Goal: Information Seeking & Learning: Compare options

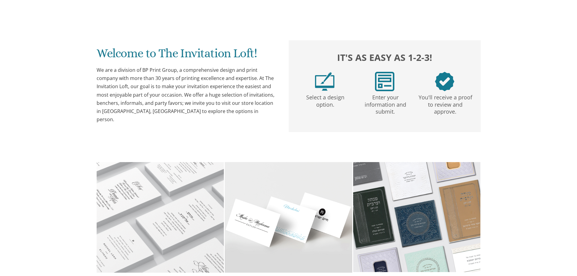
scroll to position [182, 0]
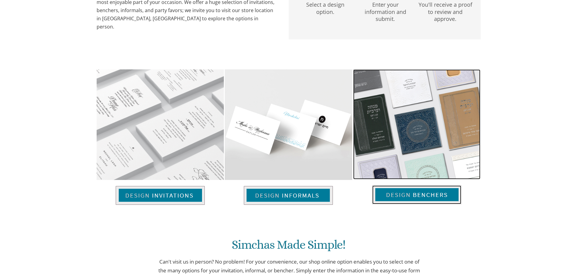
click at [407, 192] on img at bounding box center [416, 194] width 89 height 19
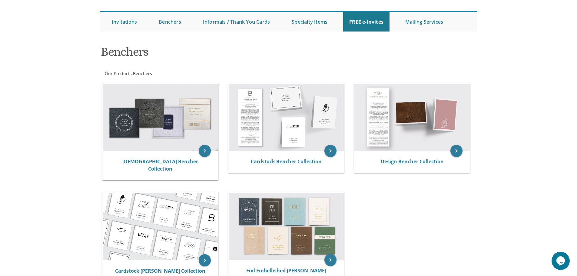
scroll to position [91, 0]
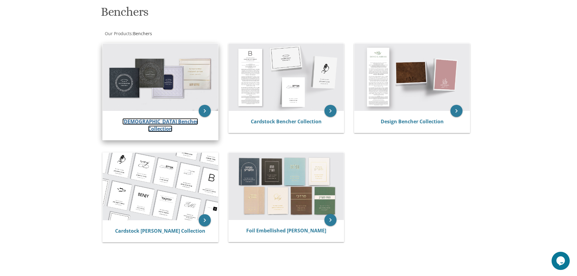
click at [159, 119] on link "Judaica Bencher Collection" at bounding box center [160, 125] width 76 height 14
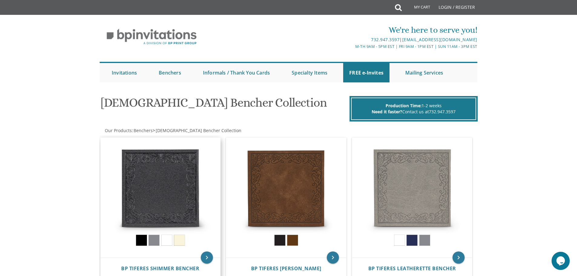
click at [176, 179] on img at bounding box center [161, 198] width 120 height 120
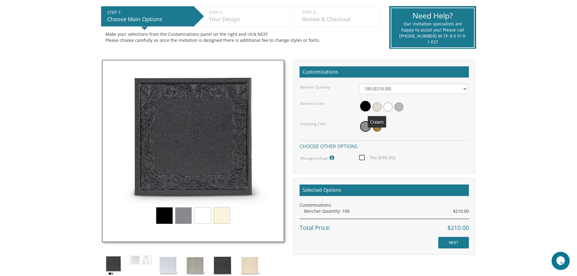
click at [380, 107] on span at bounding box center [377, 106] width 9 height 9
click at [224, 214] on img at bounding box center [193, 151] width 182 height 182
click at [387, 106] on span at bounding box center [387, 106] width 9 height 9
click at [401, 107] on span at bounding box center [398, 106] width 9 height 9
click at [364, 128] on span at bounding box center [365, 126] width 11 height 11
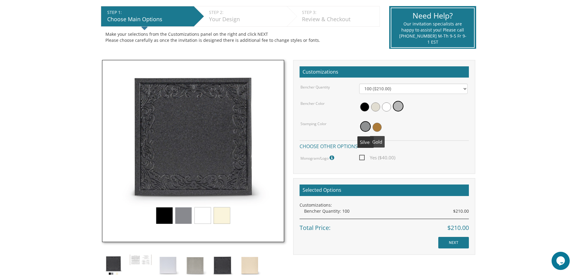
click at [377, 128] on span at bounding box center [377, 127] width 9 height 9
click at [366, 107] on span at bounding box center [364, 106] width 9 height 9
click at [381, 106] on span at bounding box center [377, 106] width 9 height 9
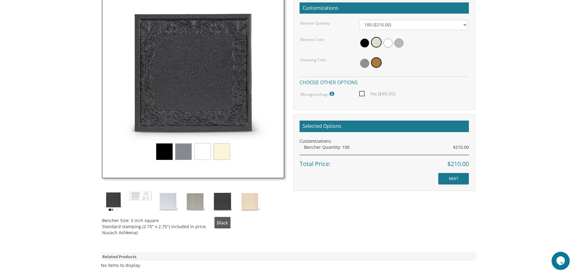
scroll to position [212, 0]
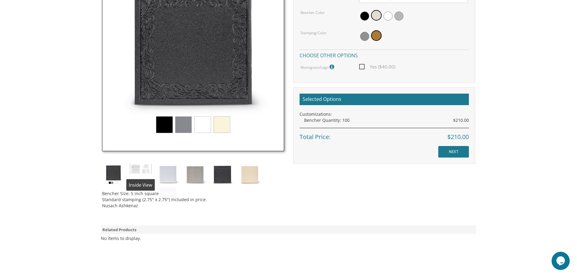
click at [140, 171] on img at bounding box center [140, 169] width 23 height 12
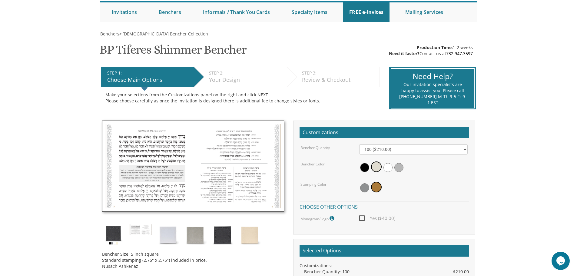
scroll to position [0, 0]
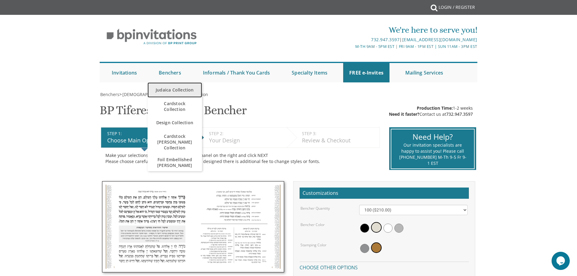
click at [167, 86] on link "Judaica Collection" at bounding box center [174, 89] width 55 height 15
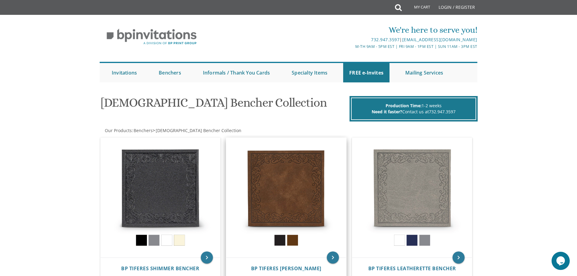
click at [285, 174] on img at bounding box center [286, 198] width 120 height 120
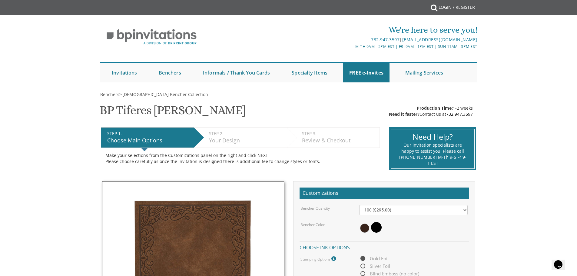
click at [411, 231] on div at bounding box center [413, 228] width 108 height 14
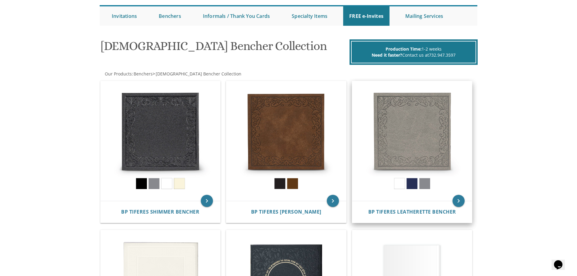
scroll to position [61, 0]
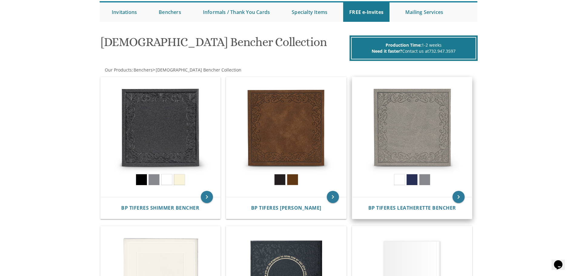
click at [414, 122] on img at bounding box center [412, 137] width 120 height 120
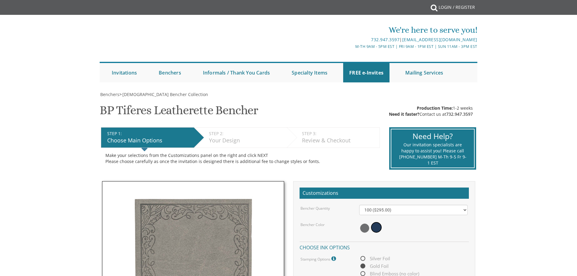
click at [408, 122] on div "Benchers > Judaica Bencher Collection BP Tiferes Leatherette Bencher SKU: bpben…" at bounding box center [289, 261] width 378 height 340
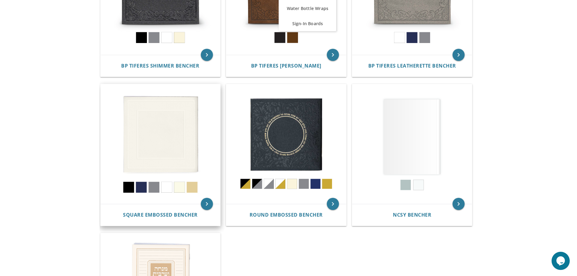
scroll to position [212, 0]
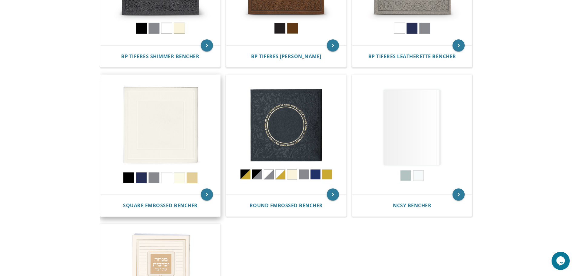
click at [168, 125] on img at bounding box center [161, 135] width 120 height 120
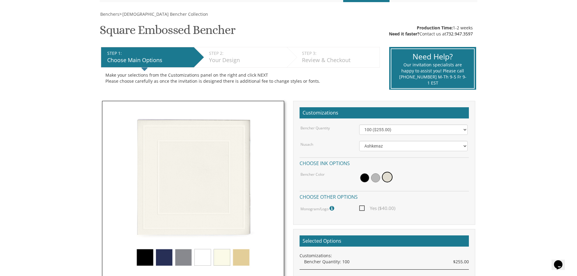
scroll to position [91, 0]
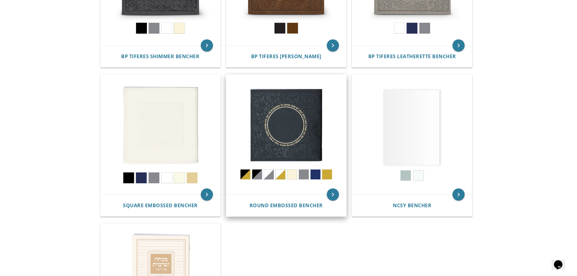
click at [286, 141] on img at bounding box center [286, 135] width 120 height 120
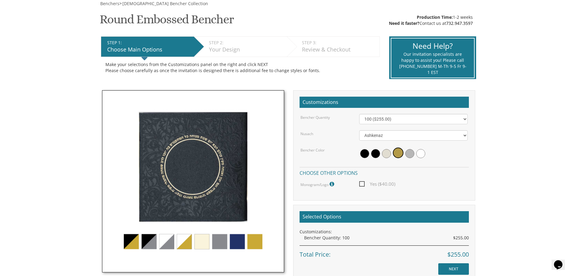
scroll to position [121, 0]
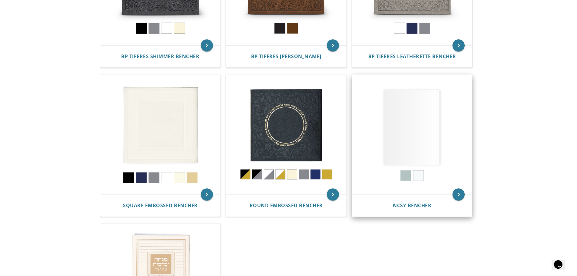
click at [415, 137] on img at bounding box center [412, 135] width 120 height 120
click at [416, 136] on img at bounding box center [412, 135] width 120 height 120
click at [411, 138] on img at bounding box center [412, 135] width 120 height 120
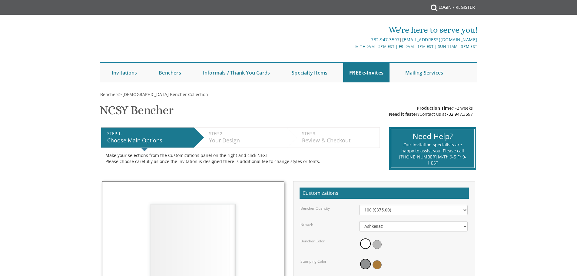
click at [412, 132] on div "Need Help?" at bounding box center [433, 136] width 68 height 11
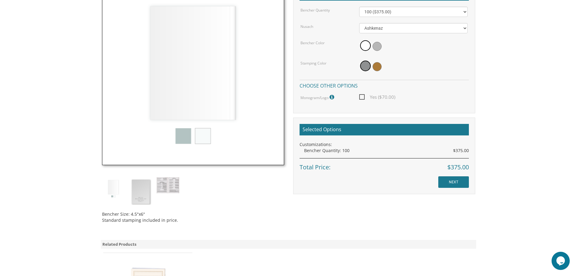
scroll to position [212, 0]
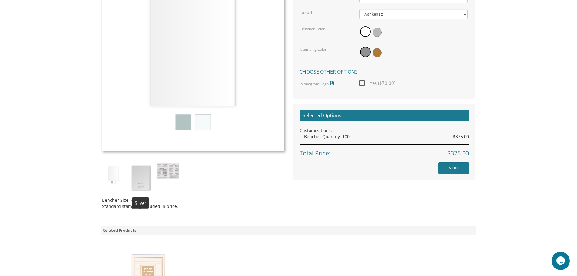
click at [141, 180] on img at bounding box center [140, 177] width 23 height 29
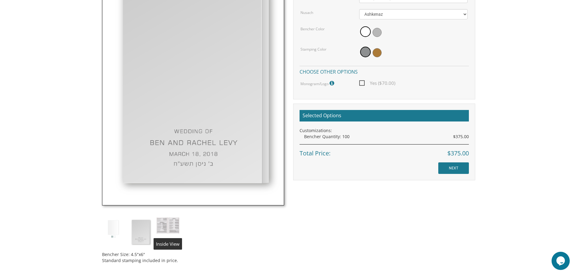
click at [169, 221] on img at bounding box center [168, 225] width 23 height 16
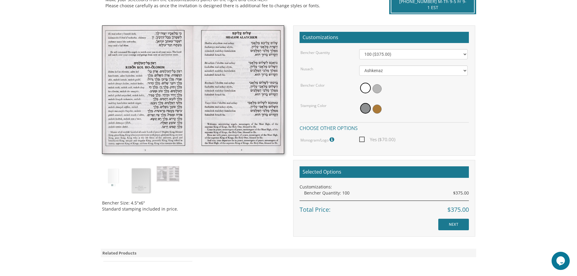
scroll to position [151, 0]
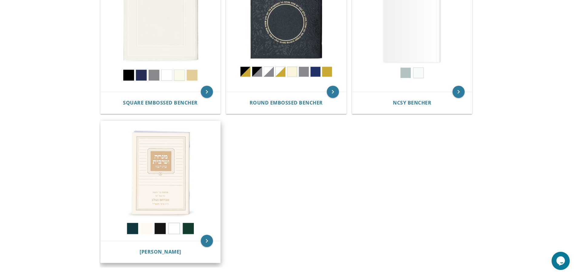
scroll to position [333, 0]
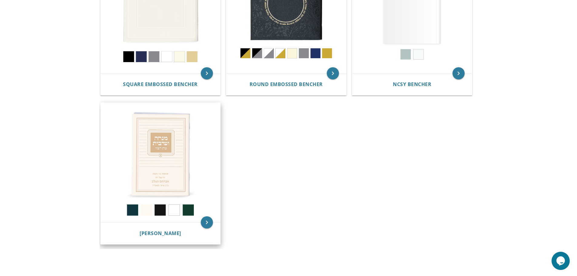
click at [166, 155] on img at bounding box center [161, 163] width 120 height 120
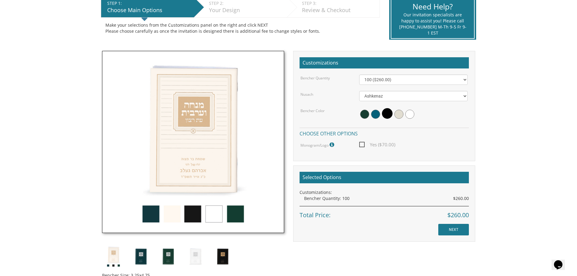
scroll to position [151, 0]
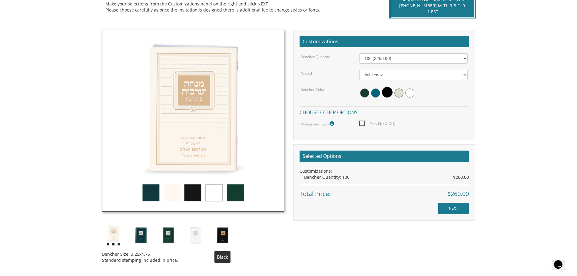
click at [220, 236] on img at bounding box center [222, 235] width 23 height 23
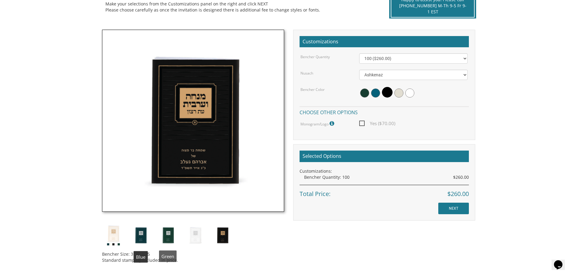
click at [139, 235] on img at bounding box center [140, 235] width 23 height 23
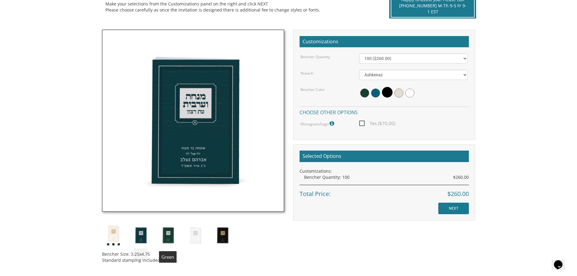
click at [168, 237] on img at bounding box center [168, 235] width 23 height 23
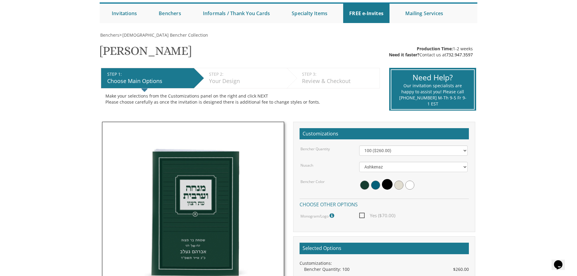
scroll to position [0, 0]
